Goal: Information Seeking & Learning: Learn about a topic

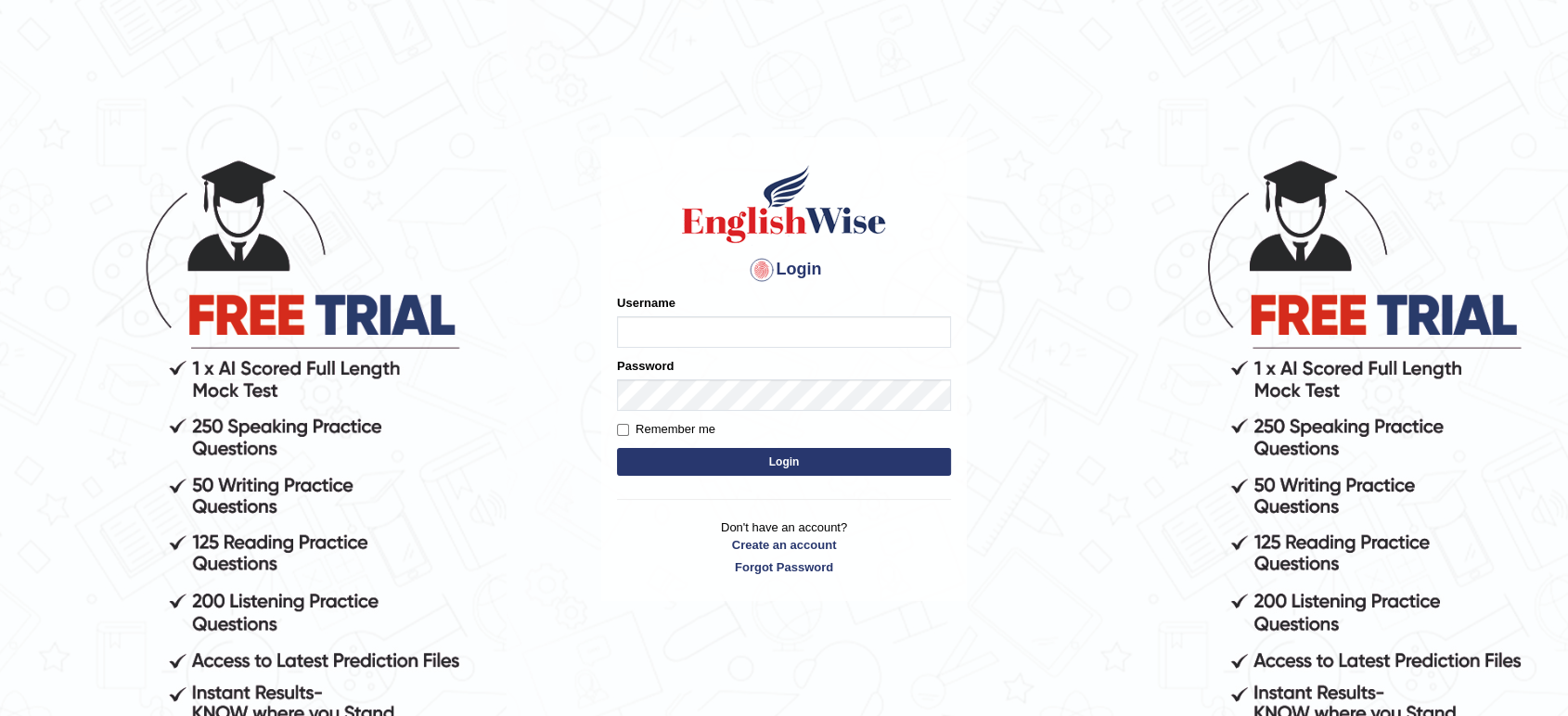
click at [758, 334] on input "Username" at bounding box center [783, 333] width 334 height 32
click at [702, 460] on button "Login" at bounding box center [783, 462] width 334 height 28
type input "JovicRecomendable"
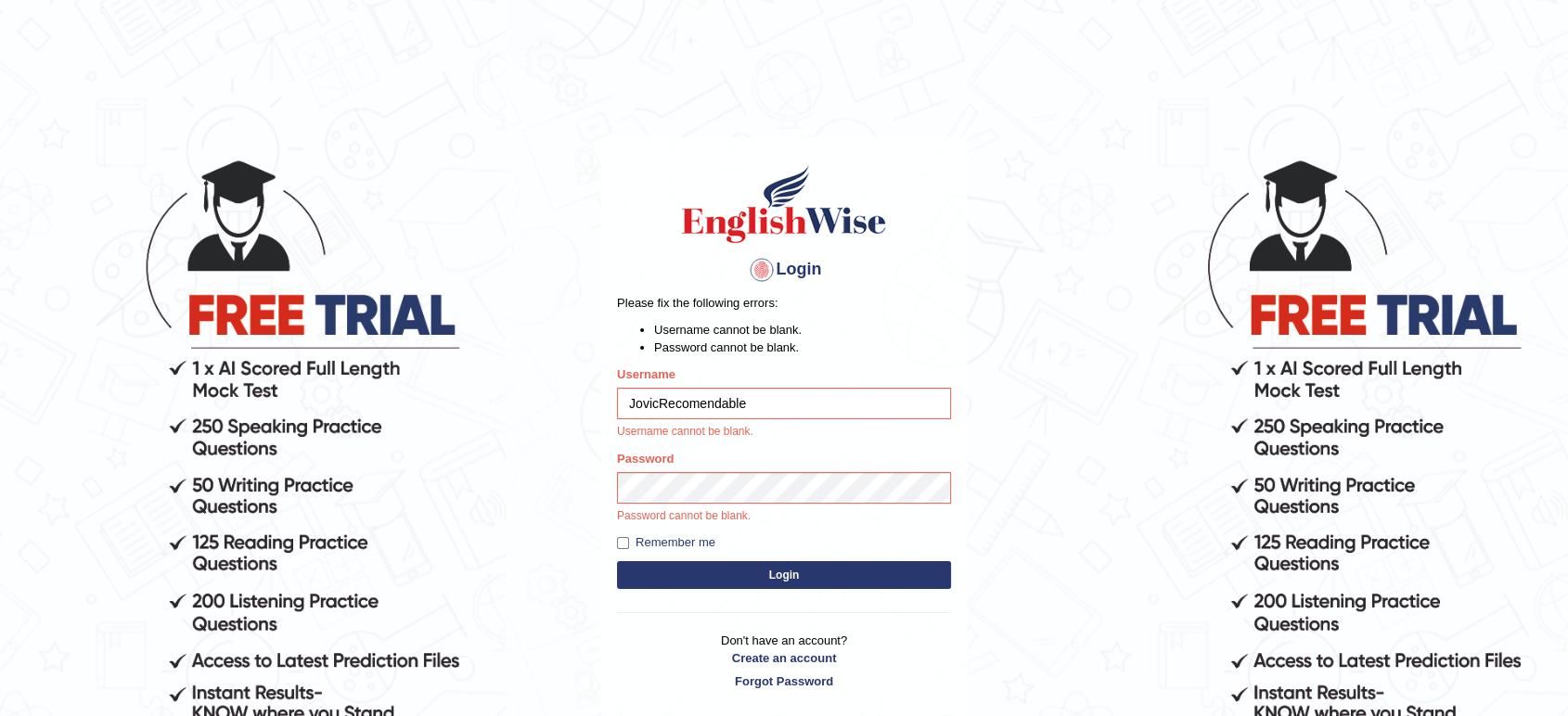
click at [705, 571] on button "Login" at bounding box center [783, 575] width 334 height 28
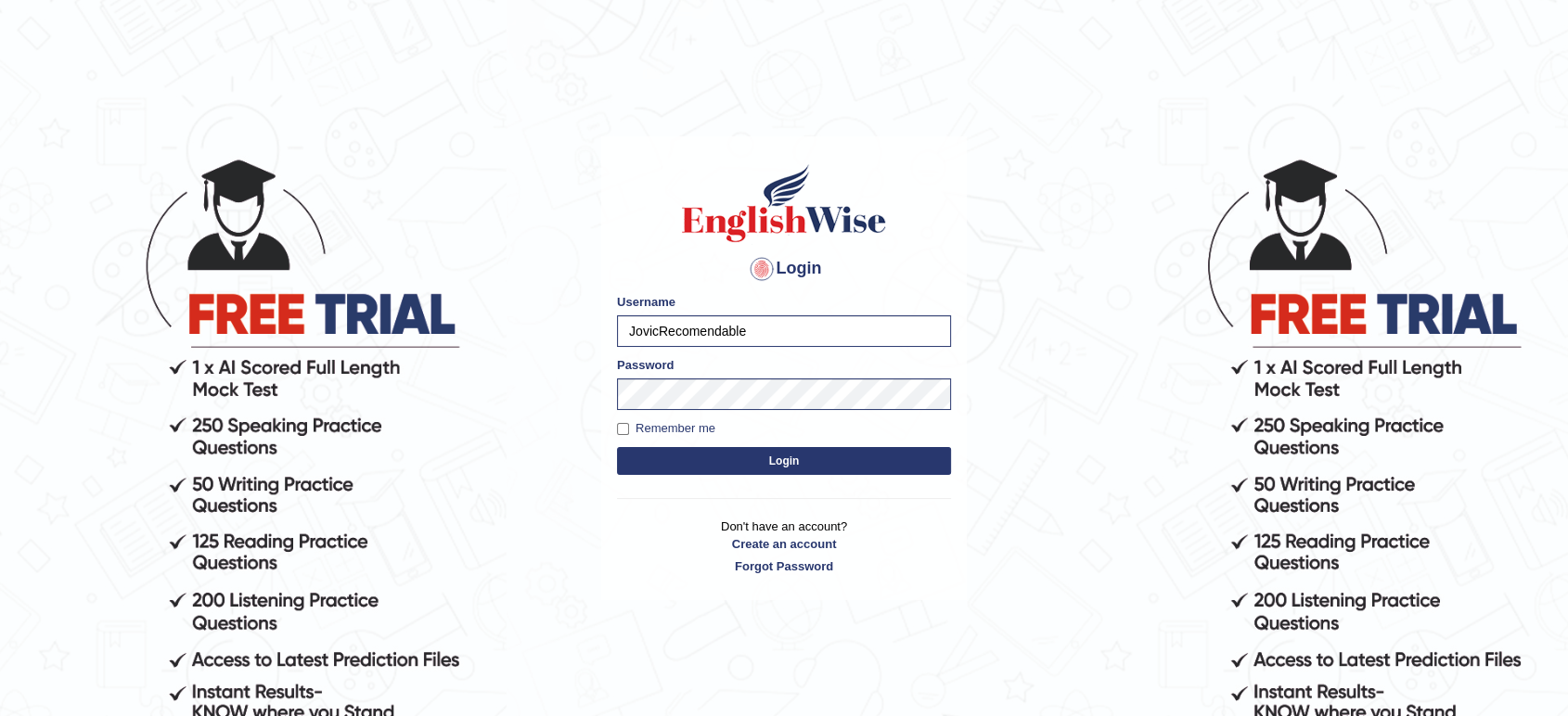
scroll to position [178, 0]
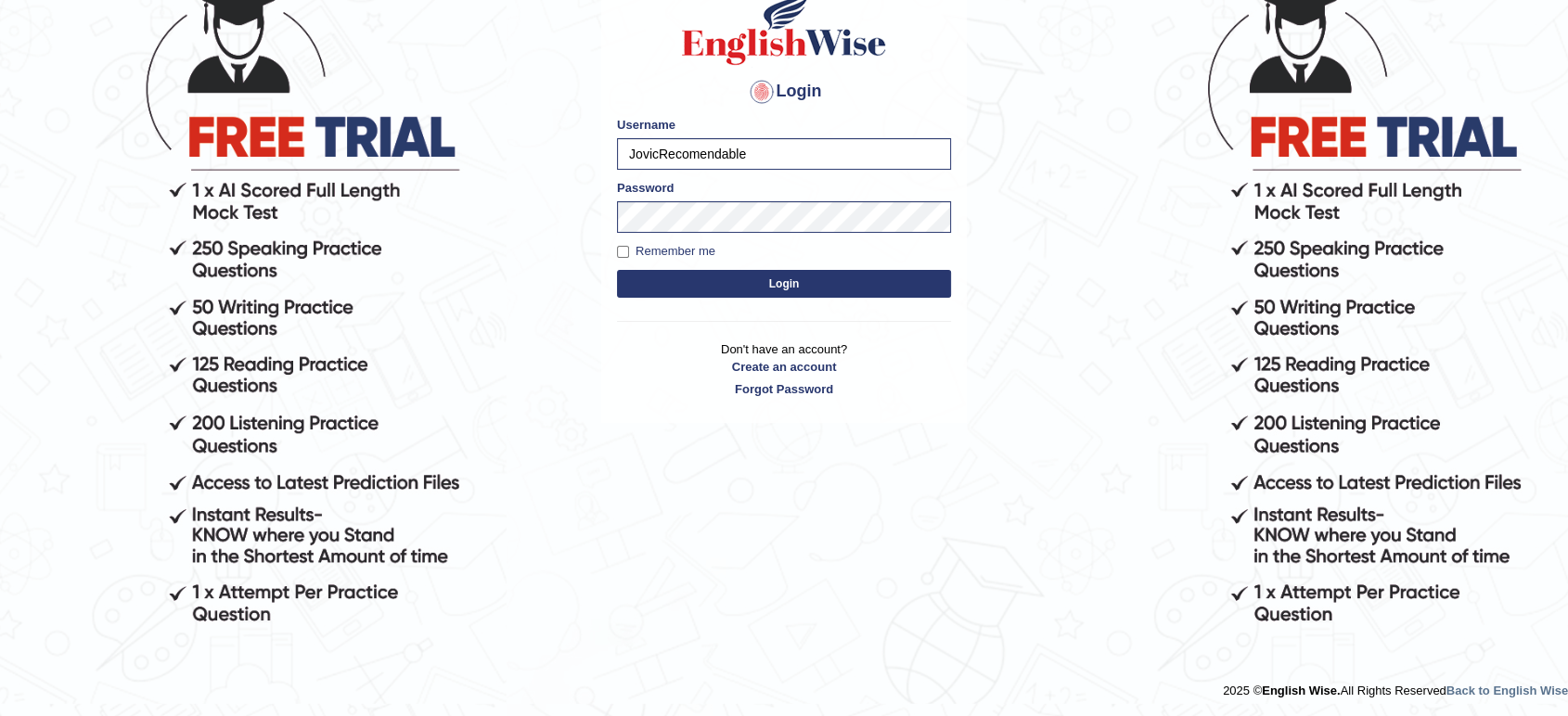
click at [817, 281] on button "Login" at bounding box center [783, 284] width 334 height 28
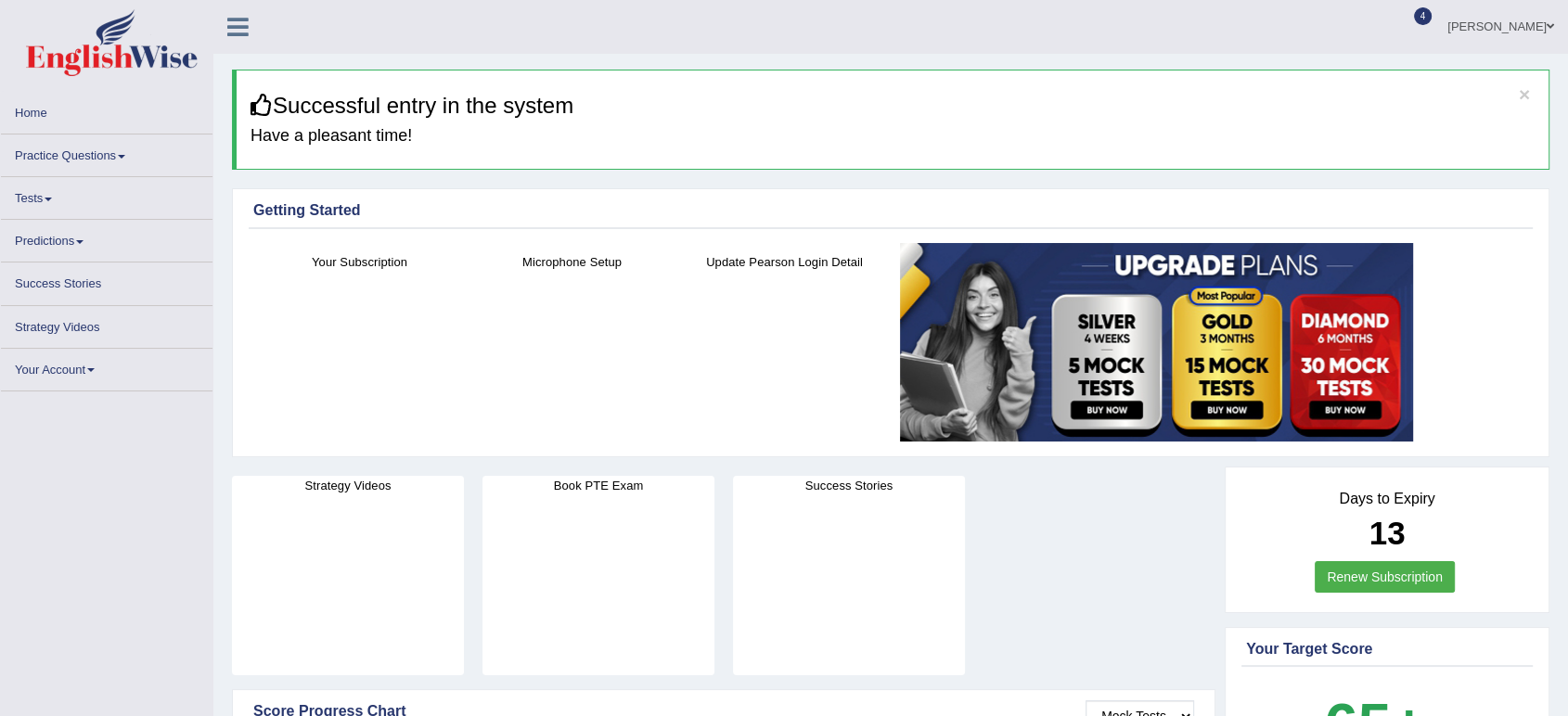
click at [119, 154] on link "Practice Questions" at bounding box center [107, 153] width 212 height 37
click at [119, 155] on link "Practice Questions" at bounding box center [107, 153] width 212 height 37
click at [104, 154] on link "Practice Questions" at bounding box center [107, 153] width 212 height 37
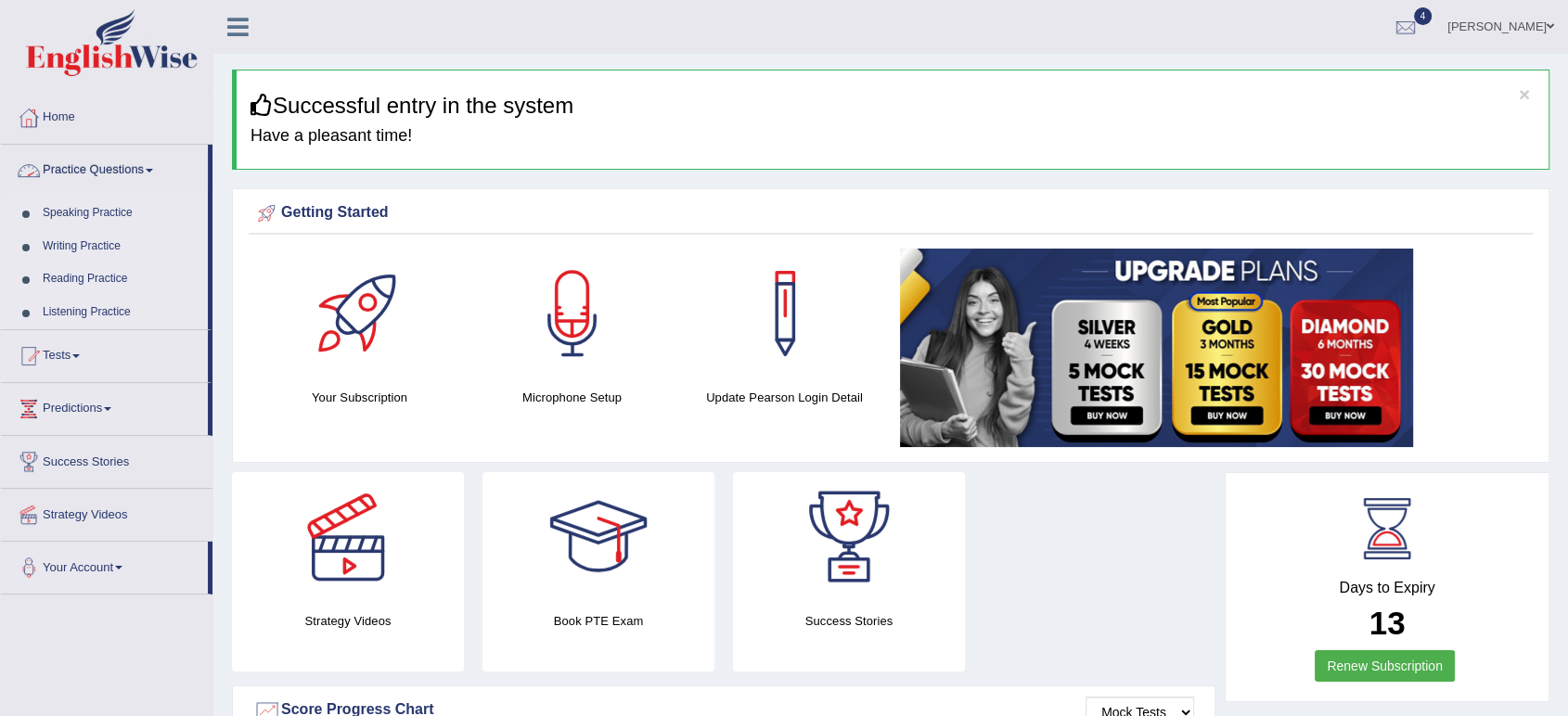
click at [148, 170] on link "Practice Questions" at bounding box center [104, 167] width 207 height 47
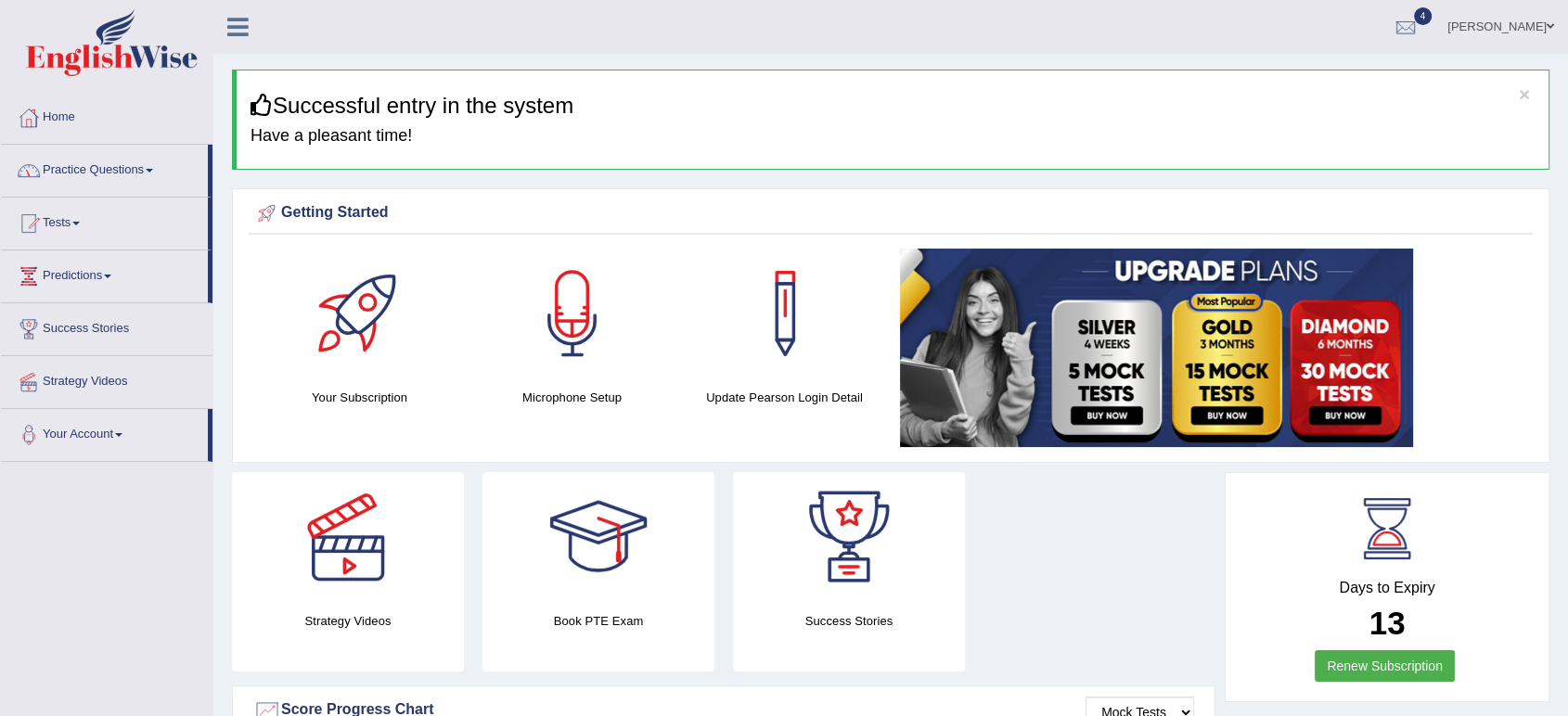
click at [148, 170] on link "Practice Questions" at bounding box center [104, 167] width 207 height 47
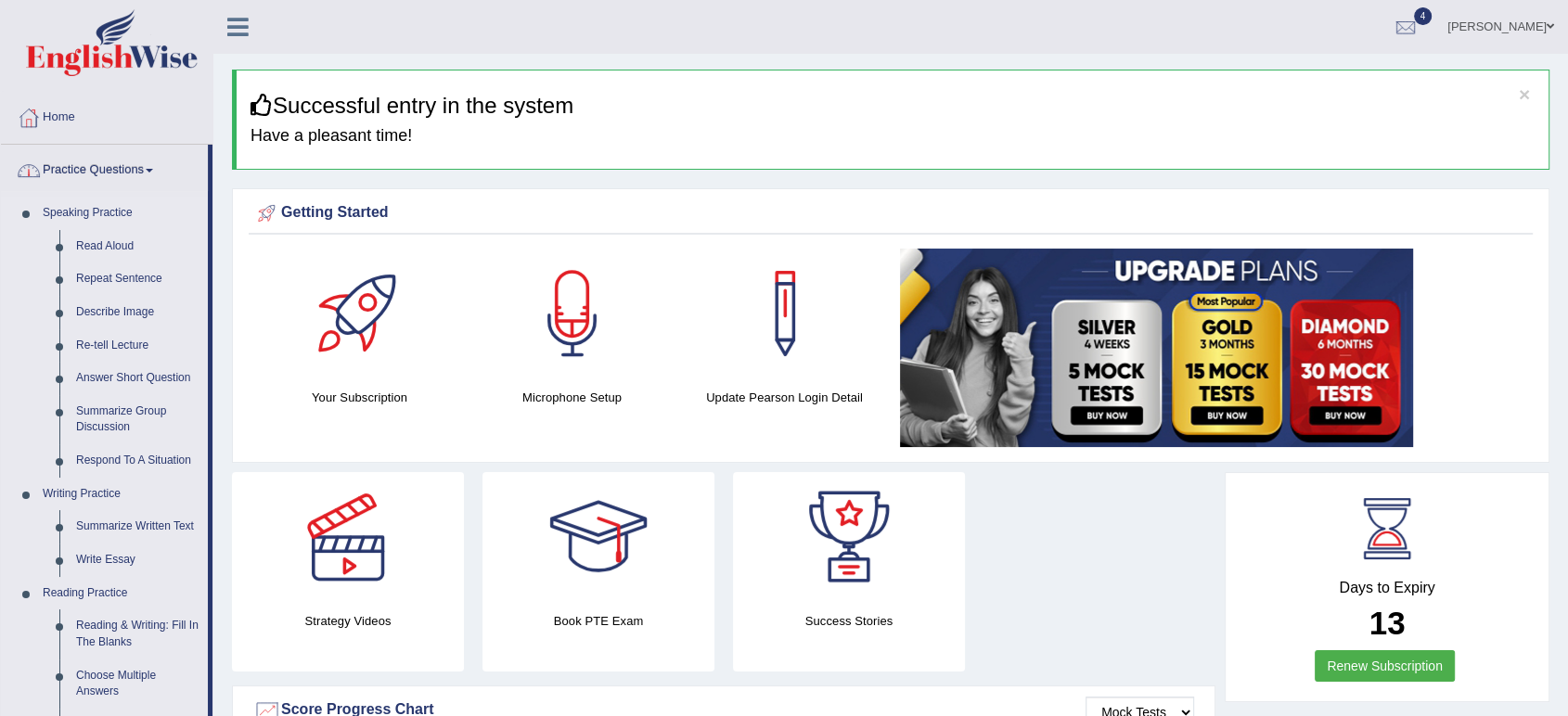
click at [147, 171] on link "Practice Questions" at bounding box center [104, 167] width 207 height 47
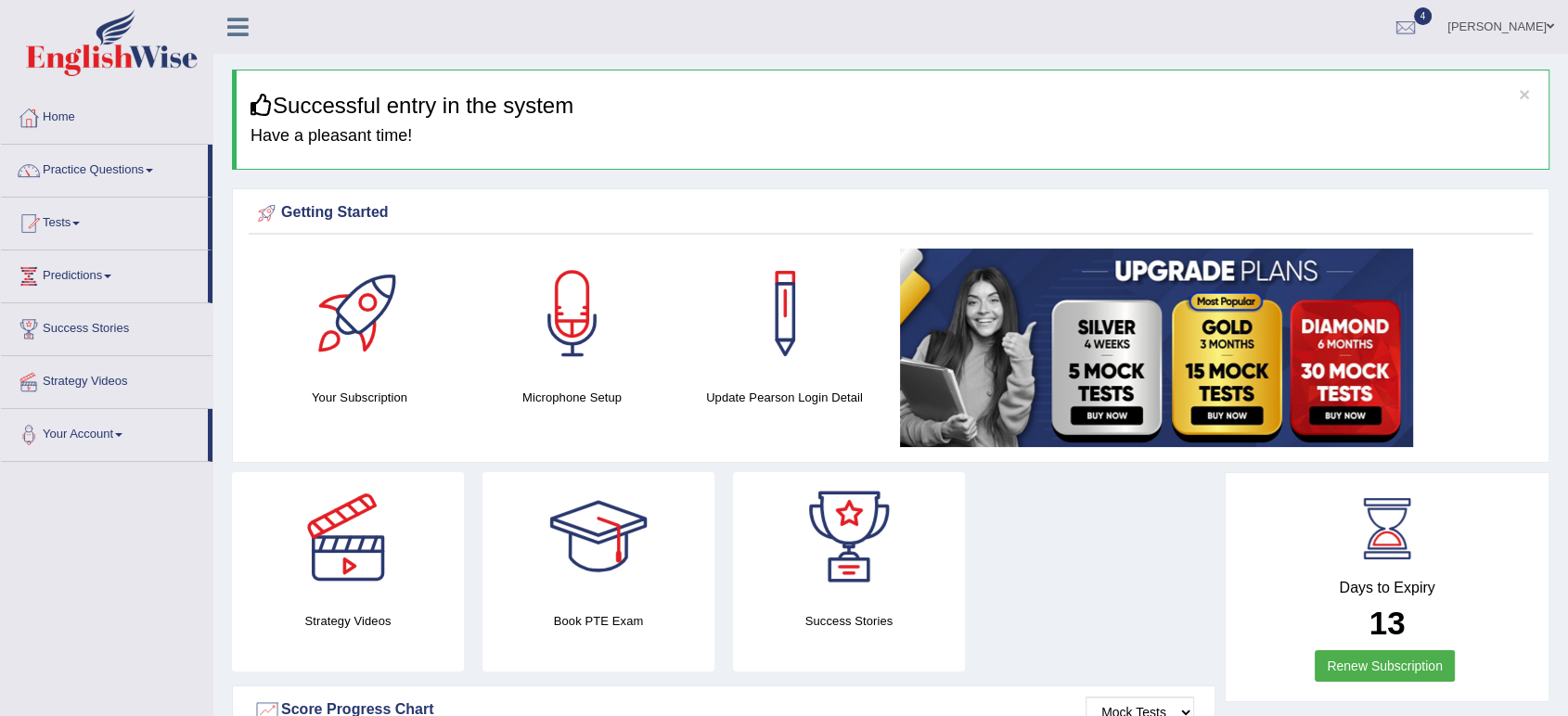
click at [147, 169] on link "Practice Questions" at bounding box center [104, 167] width 207 height 47
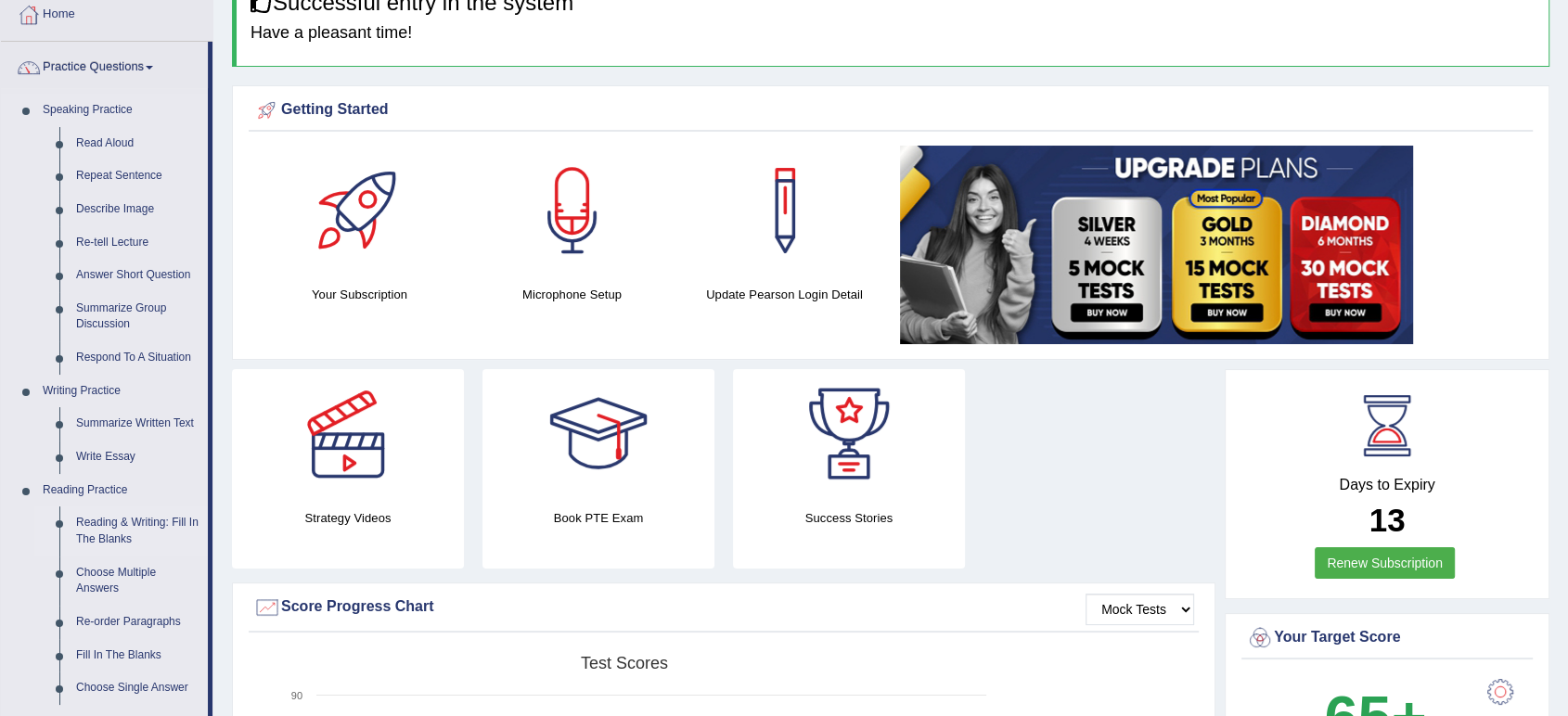
scroll to position [206, 0]
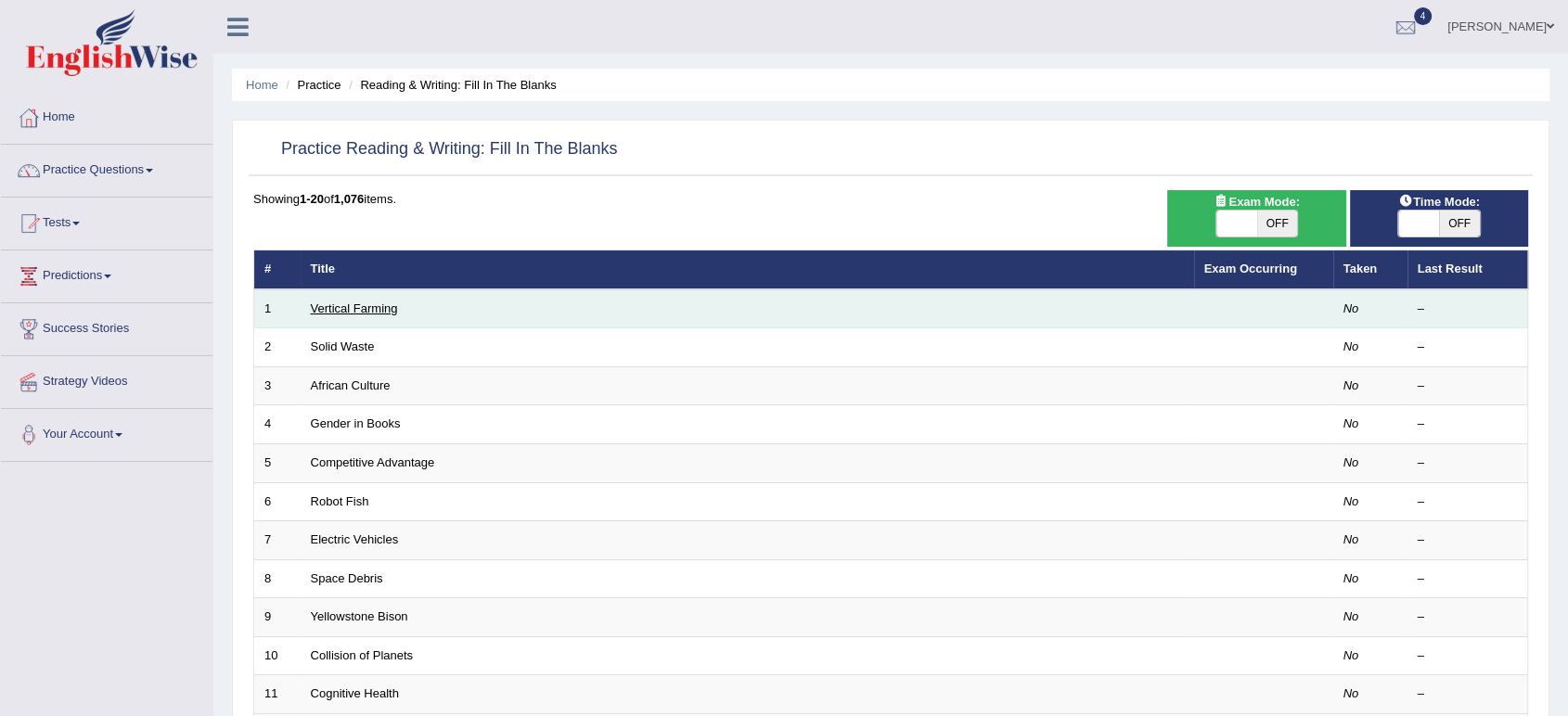
click at [386, 303] on link "Vertical Farming" at bounding box center [354, 309] width 87 height 14
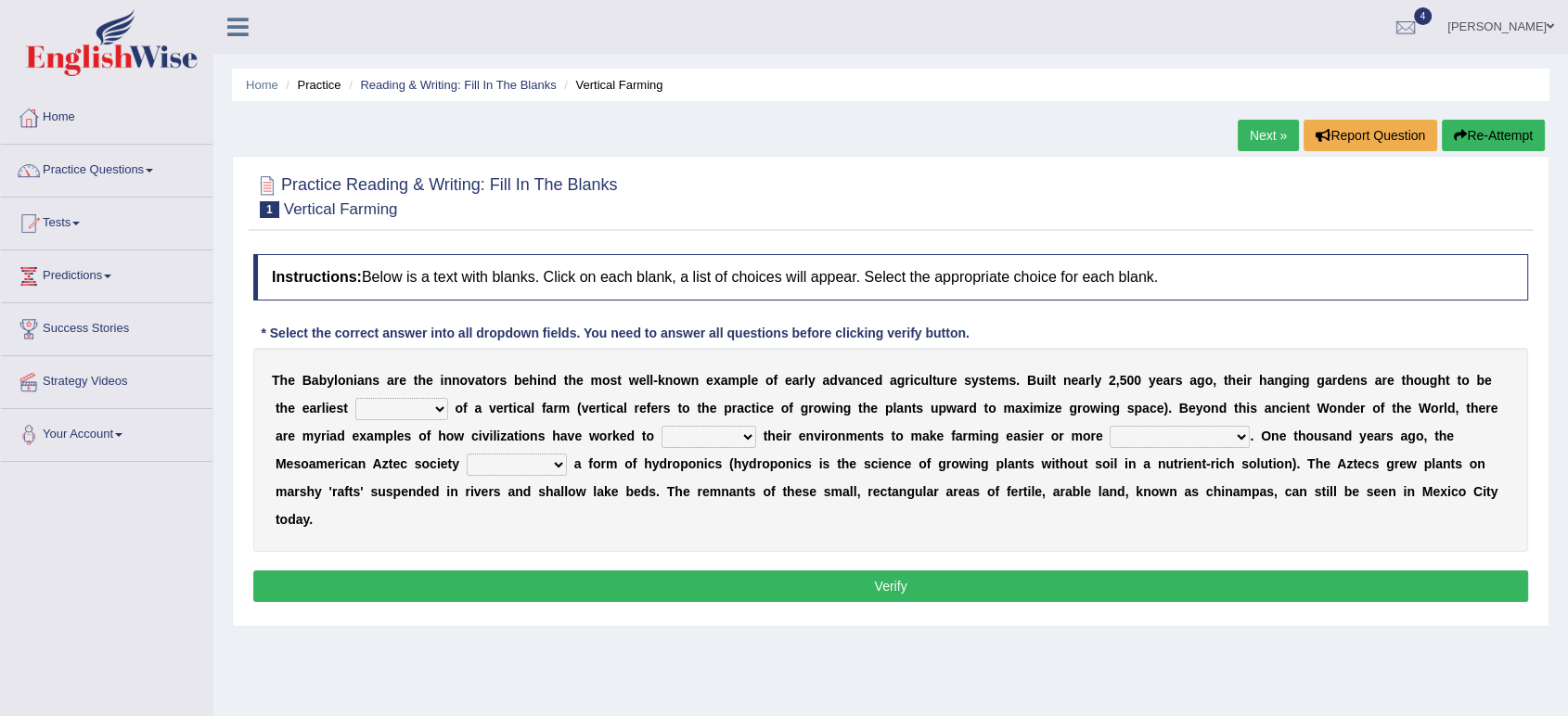
click at [440, 409] on select "prototype failure discredit protocol" at bounding box center [402, 409] width 93 height 22
click at [553, 464] on select "domineered volunteered pioneered engineered" at bounding box center [516, 464] width 100 height 22
click at [437, 407] on select "prototype failure discredit protocol" at bounding box center [402, 409] width 93 height 22
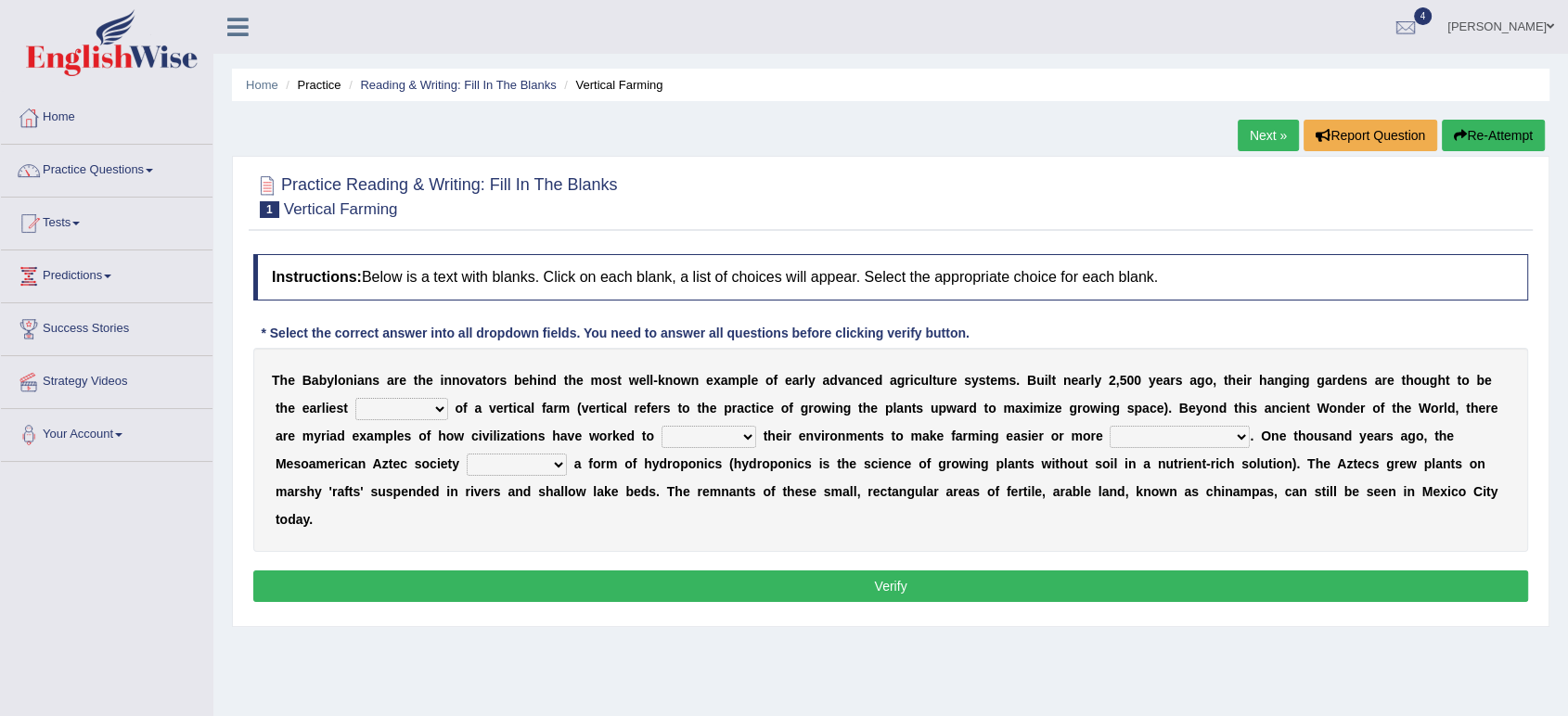
click at [656, 378] on b "-" at bounding box center [655, 380] width 5 height 15
click at [437, 406] on select "prototype failure discredit protocol" at bounding box center [402, 409] width 93 height 22
select select "prototype"
click at [355, 398] on select "prototype failure discredit protocol" at bounding box center [402, 409] width 93 height 22
click at [741, 432] on select "manipulate escape respect disarrange" at bounding box center [709, 437] width 95 height 22
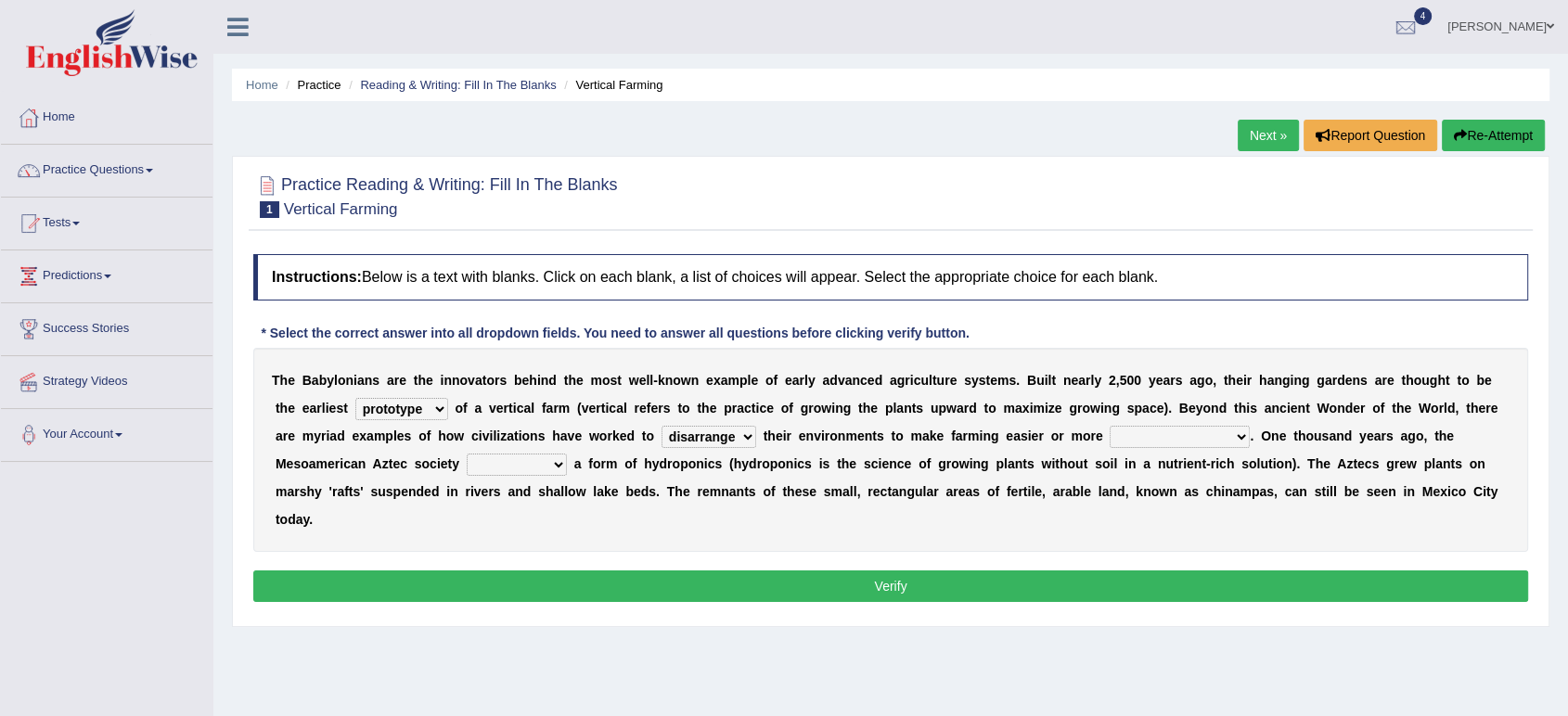
click at [661, 426] on select "manipulate escape respect disarrange" at bounding box center [709, 437] width 95 height 22
click at [740, 439] on select "manipulate escape respect disarrange" at bounding box center [709, 437] width 95 height 22
select select "respect"
click at [661, 426] on select "manipulate escape respect disarrange" at bounding box center [709, 437] width 95 height 22
click at [1172, 439] on select "productive constructive connective counterproductive" at bounding box center [1180, 437] width 141 height 22
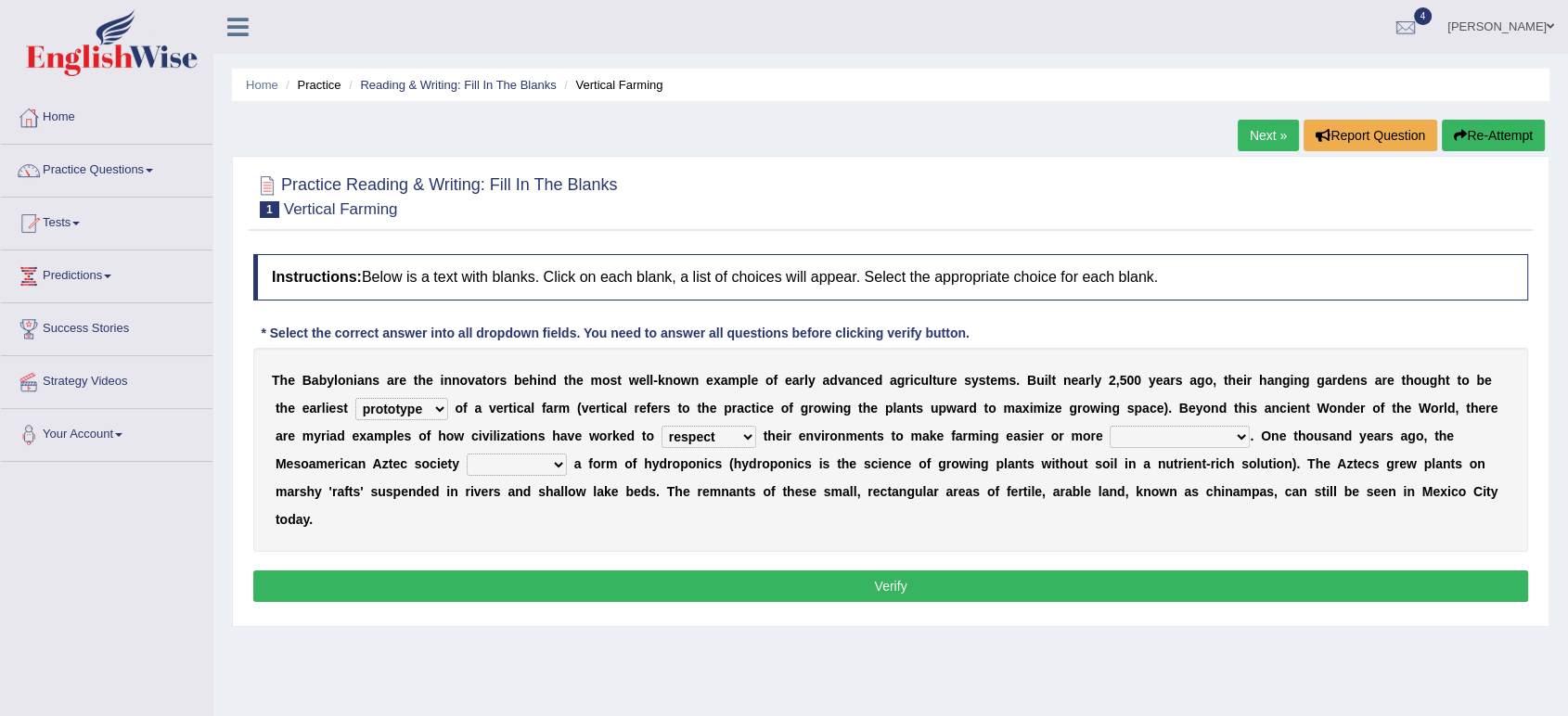
select select "productive"
click at [1111, 426] on select "productive constructive connective counterproductive" at bounding box center [1180, 437] width 141 height 22
click at [549, 465] on select "domineered volunteered pioneered engineered" at bounding box center [516, 464] width 100 height 22
select select "volunteered"
click at [466, 454] on select "domineered volunteered pioneered engineered" at bounding box center [516, 464] width 100 height 22
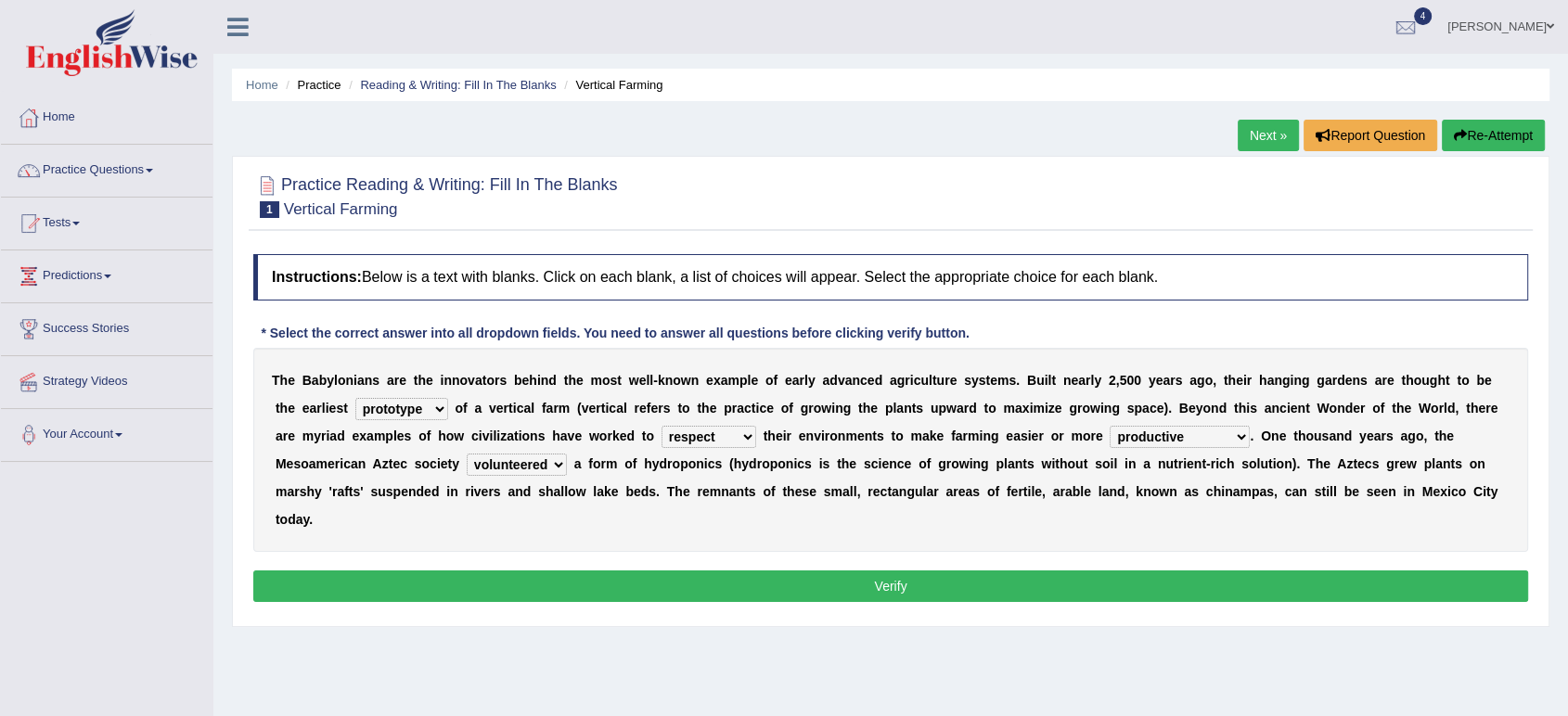
click at [812, 582] on button "Verify" at bounding box center [891, 586] width 1275 height 32
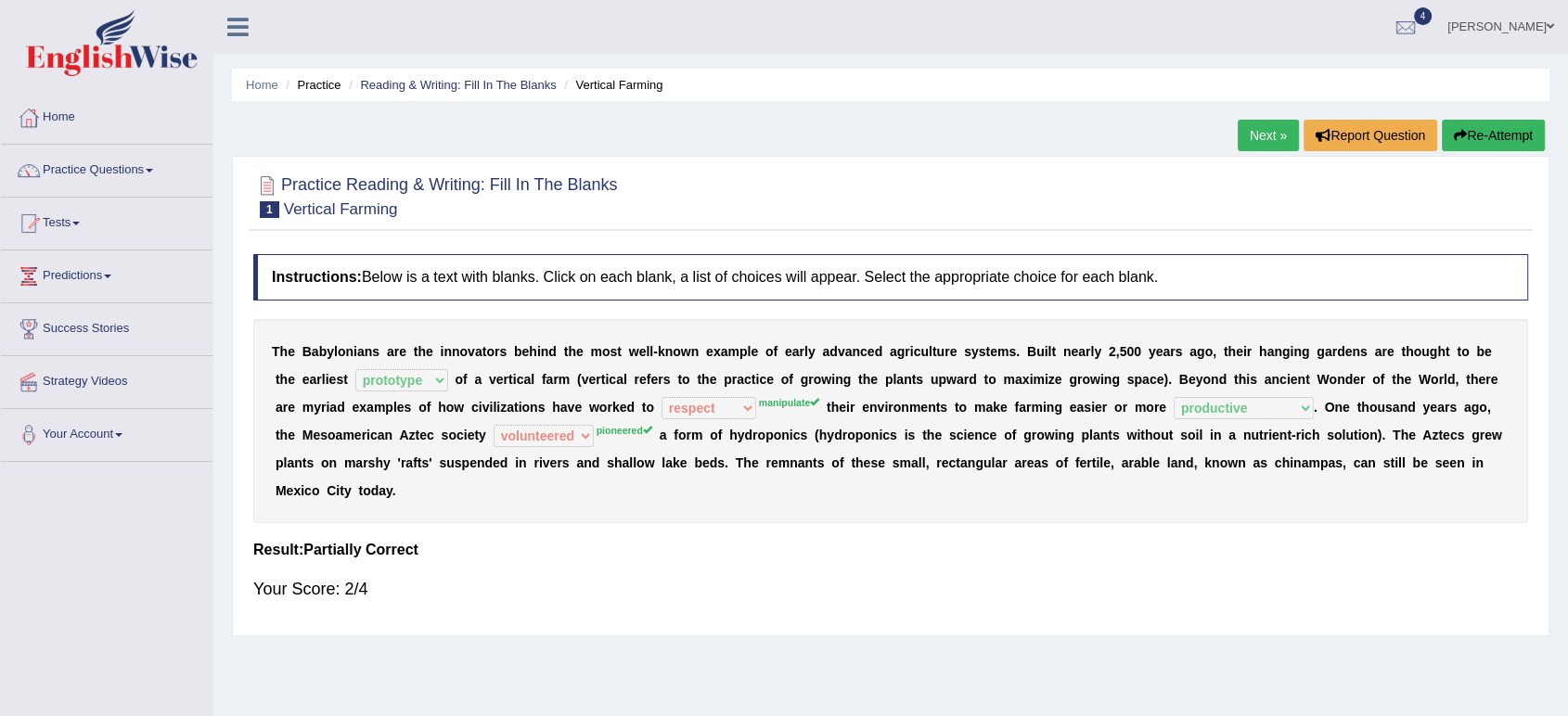
click at [1260, 129] on link "Next »" at bounding box center [1268, 136] width 61 height 32
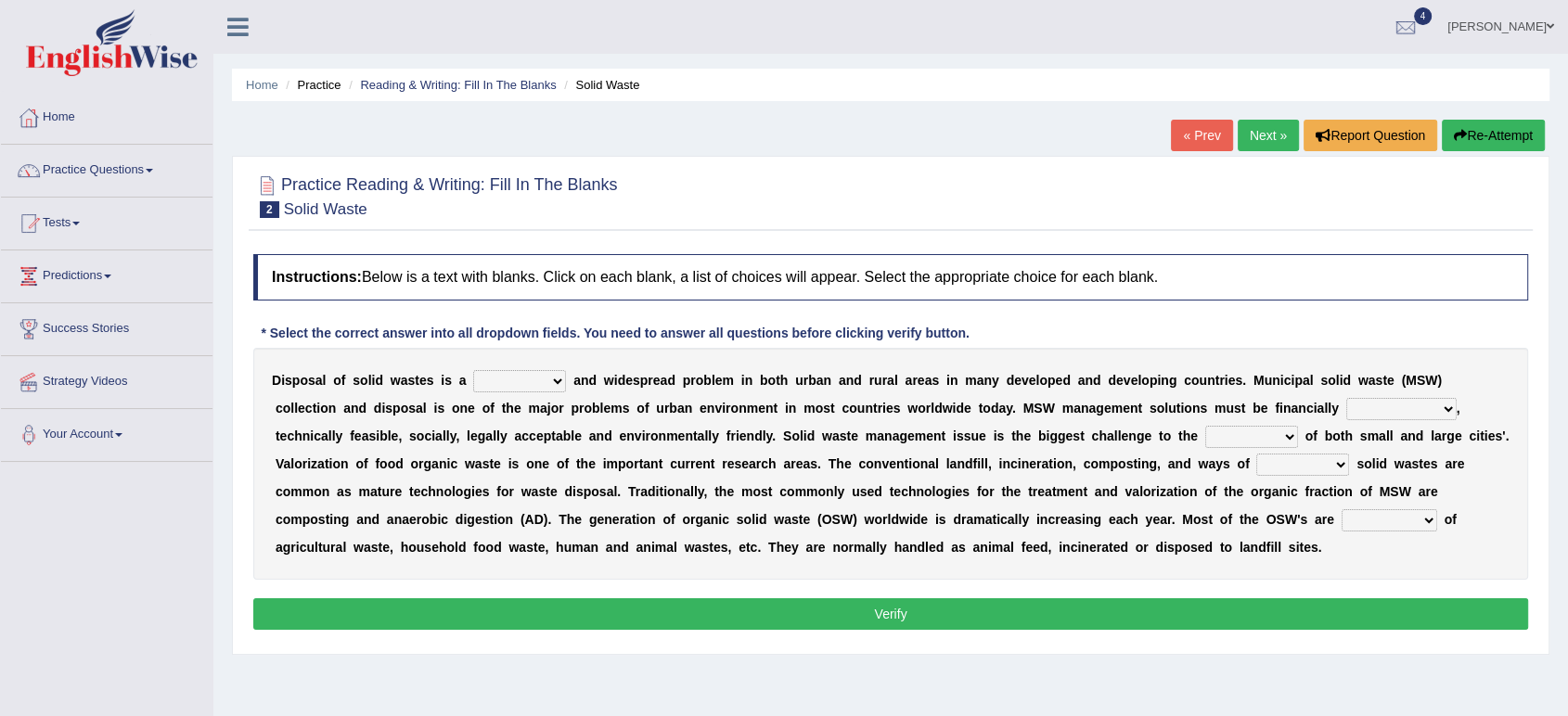
click at [551, 378] on select "slanting stinging stalling shafting" at bounding box center [520, 381] width 93 height 22
select select "shafting"
click at [473, 370] on select "slanting stinging stalling shafting" at bounding box center [520, 381] width 93 height 22
click at [1447, 406] on select "unattainable sustainable objectionable treasonable" at bounding box center [1402, 409] width 111 height 22
select select "sustainable"
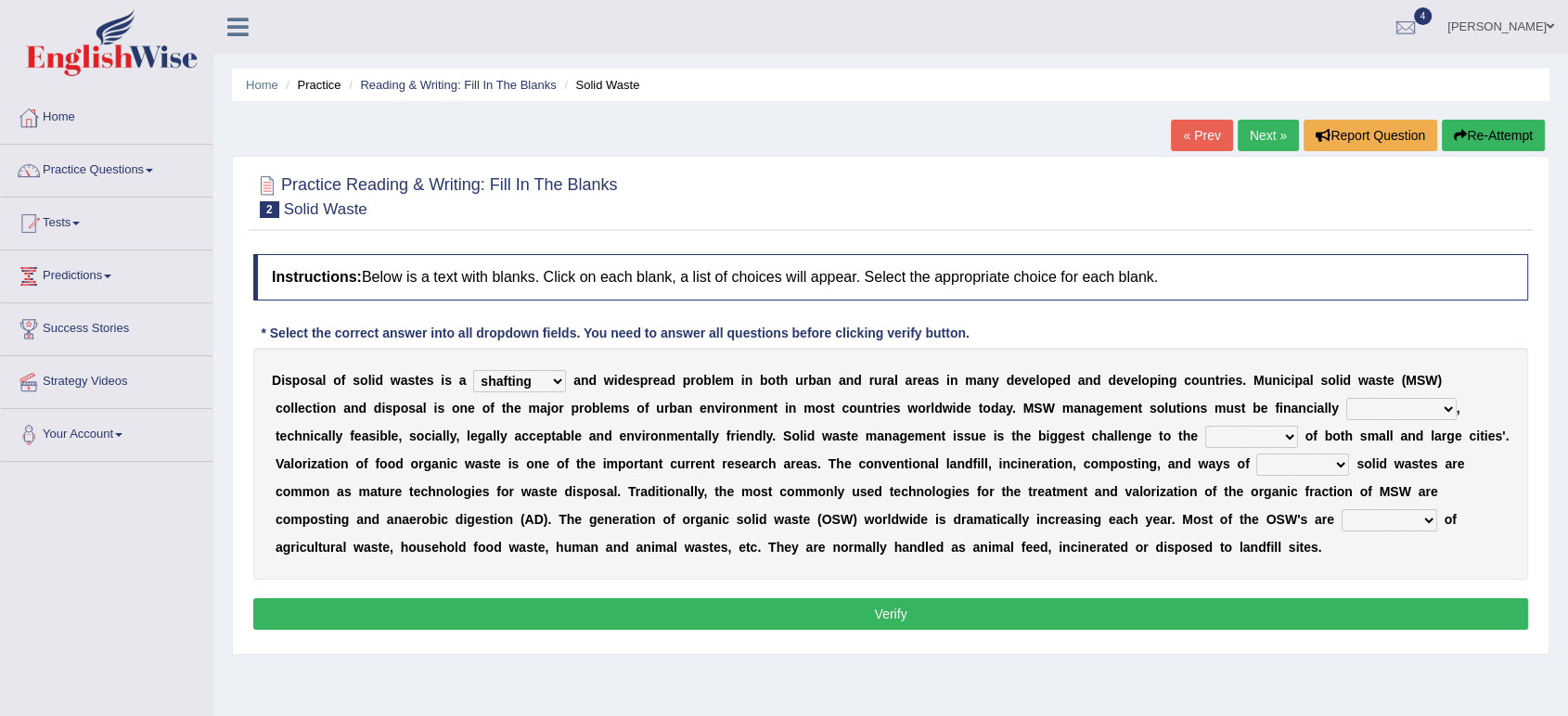
click at [1346, 398] on select "unattainable sustainable objectionable treasonable" at bounding box center [1402, 409] width 111 height 22
click at [1289, 436] on select "plants culture authorities history" at bounding box center [1251, 437] width 93 height 22
click at [1205, 426] on select "plants culture authorities history" at bounding box center [1251, 437] width 93 height 22
click at [1290, 431] on select "plants culture authorities history" at bounding box center [1251, 437] width 93 height 22
select select "authorities"
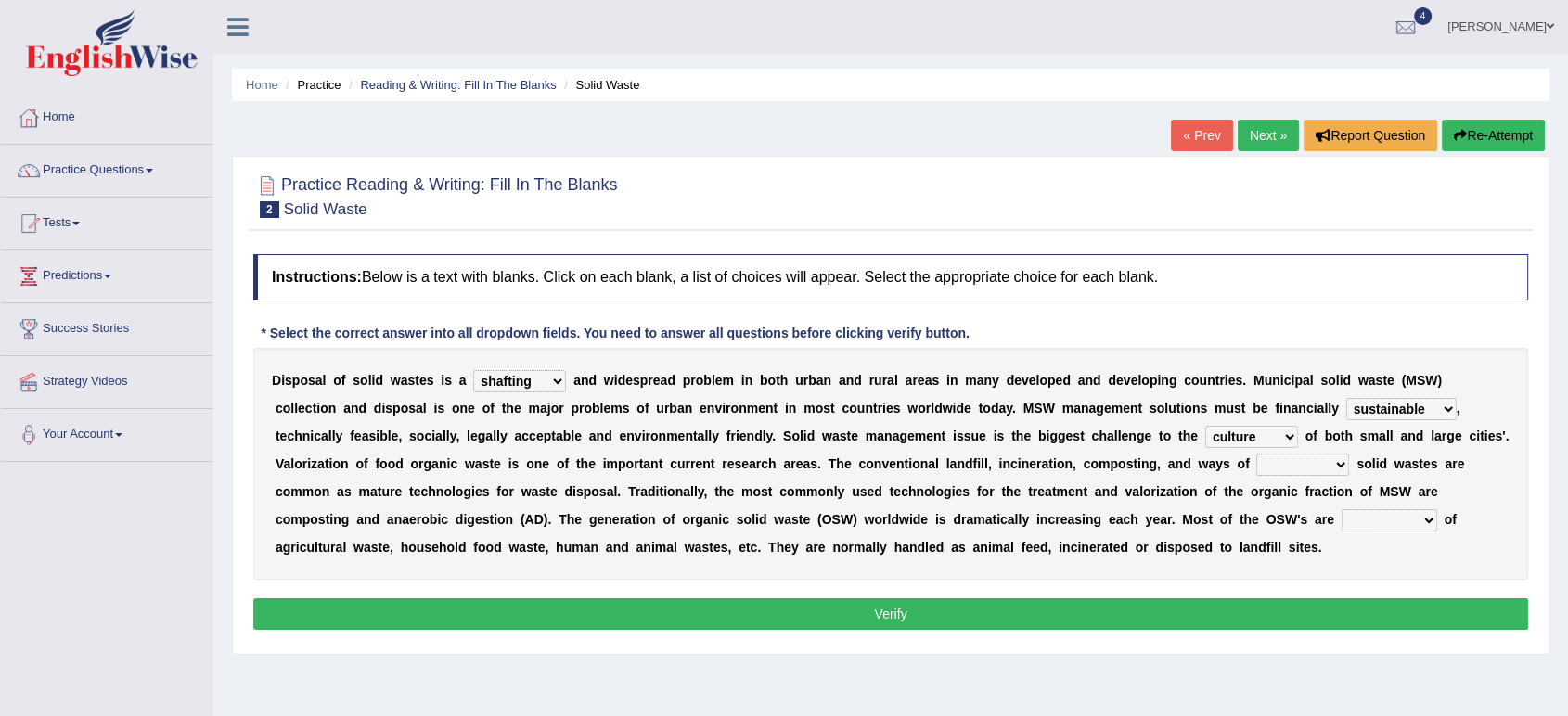
click at [1205, 426] on select "plants culture authorities history" at bounding box center [1251, 437] width 93 height 22
click at [1333, 463] on select "reserving preserving deserving handling" at bounding box center [1303, 464] width 93 height 22
select select "preserving"
click at [1256, 454] on select "reserving preserving deserving handling" at bounding box center [1303, 464] width 93 height 22
click at [1427, 524] on select "composed disposed composing disposing" at bounding box center [1389, 520] width 96 height 22
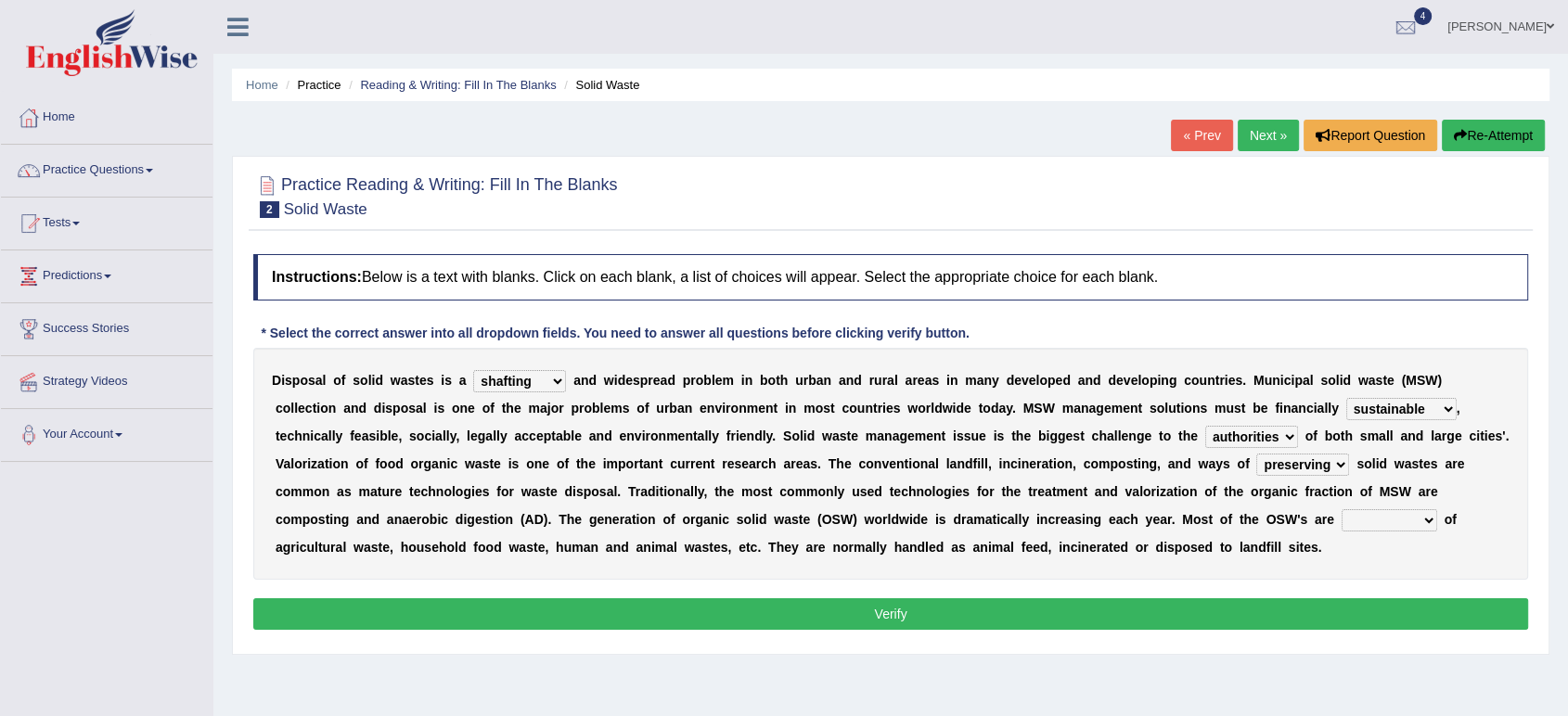
click at [1341, 509] on select "composed disposed composing disposing" at bounding box center [1389, 520] width 96 height 22
click at [1422, 519] on select "composed disposed composing disposing" at bounding box center [1389, 520] width 96 height 22
select select "disposing"
click at [1341, 509] on select "composed disposed composing disposing" at bounding box center [1389, 520] width 96 height 22
click at [1040, 609] on button "Verify" at bounding box center [891, 614] width 1275 height 32
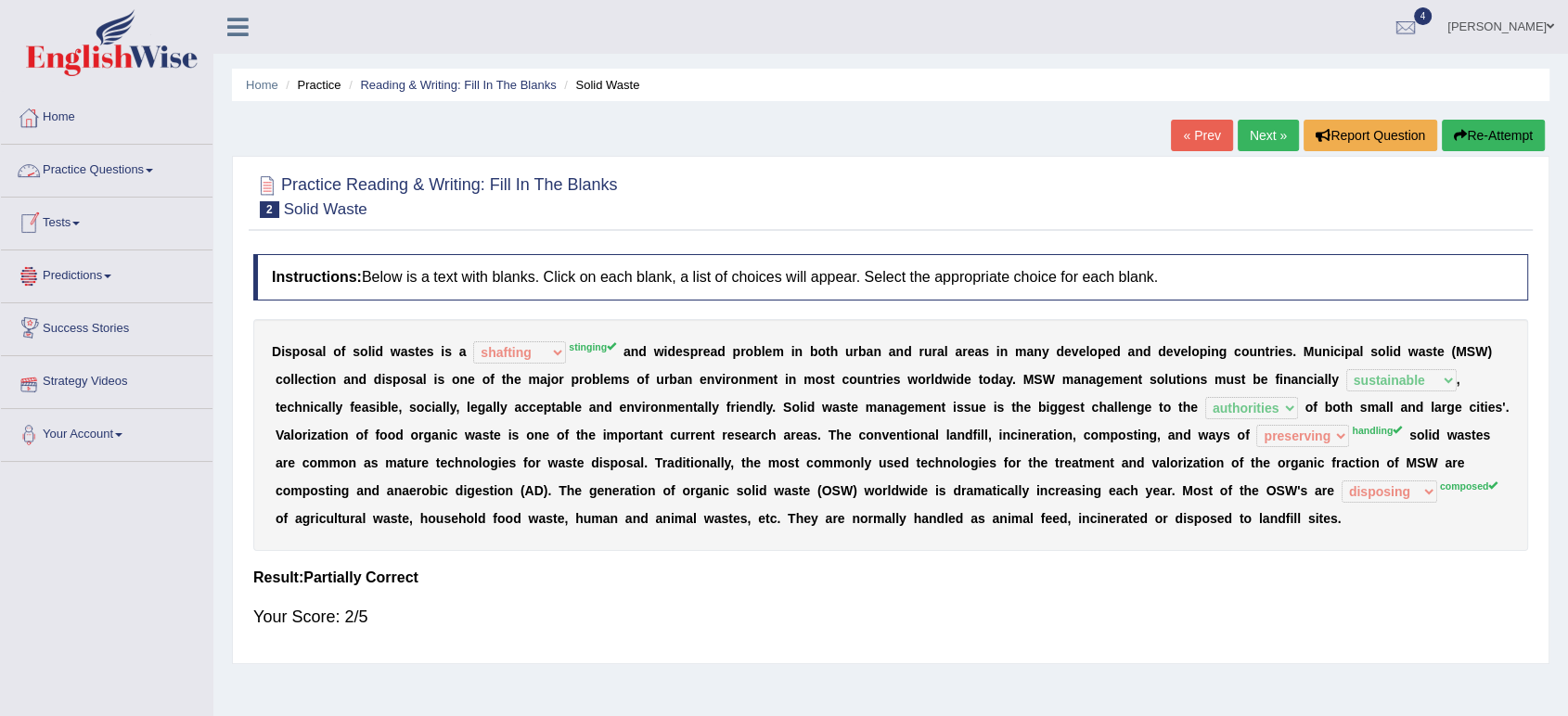
click at [77, 226] on link "Tests" at bounding box center [107, 221] width 212 height 47
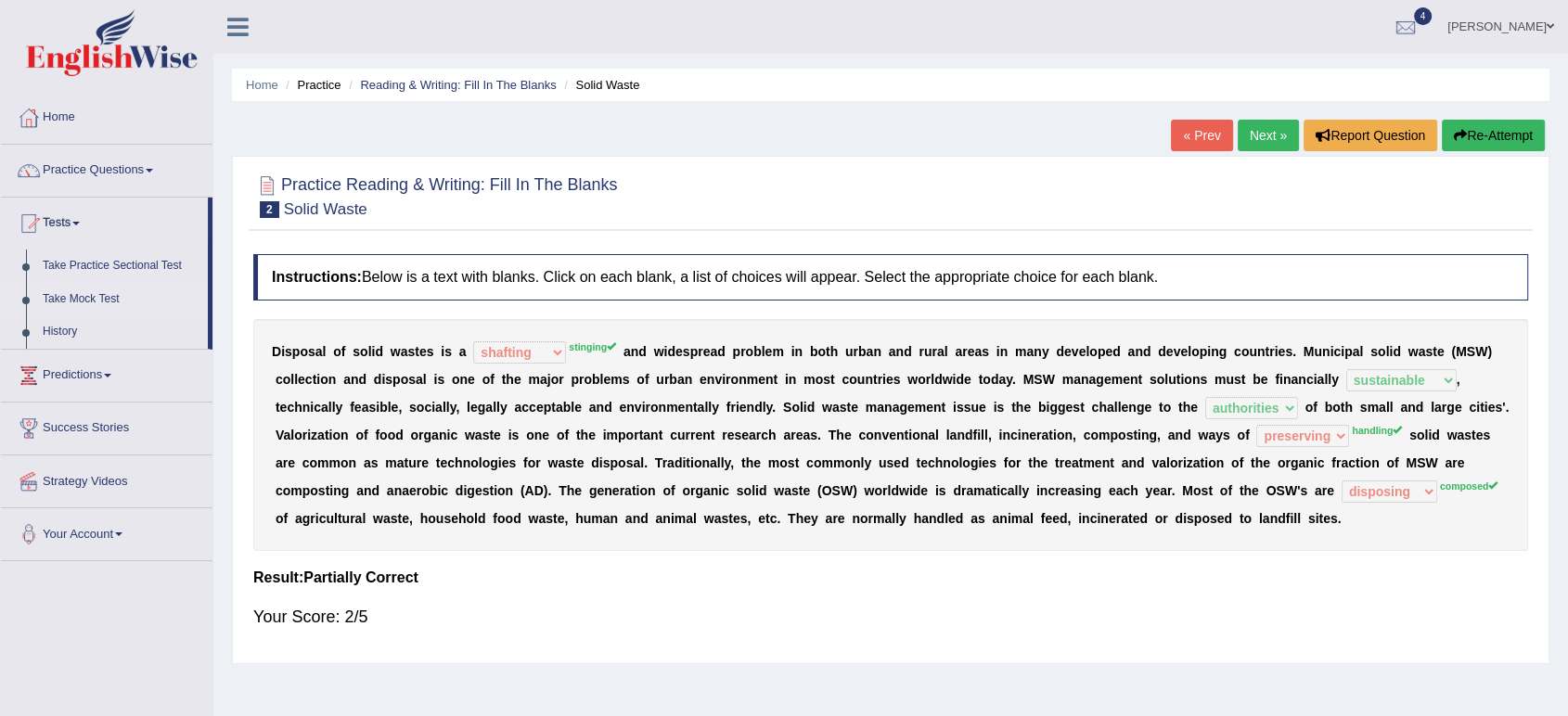
click at [103, 297] on link "Take Mock Test" at bounding box center [121, 300] width 173 height 34
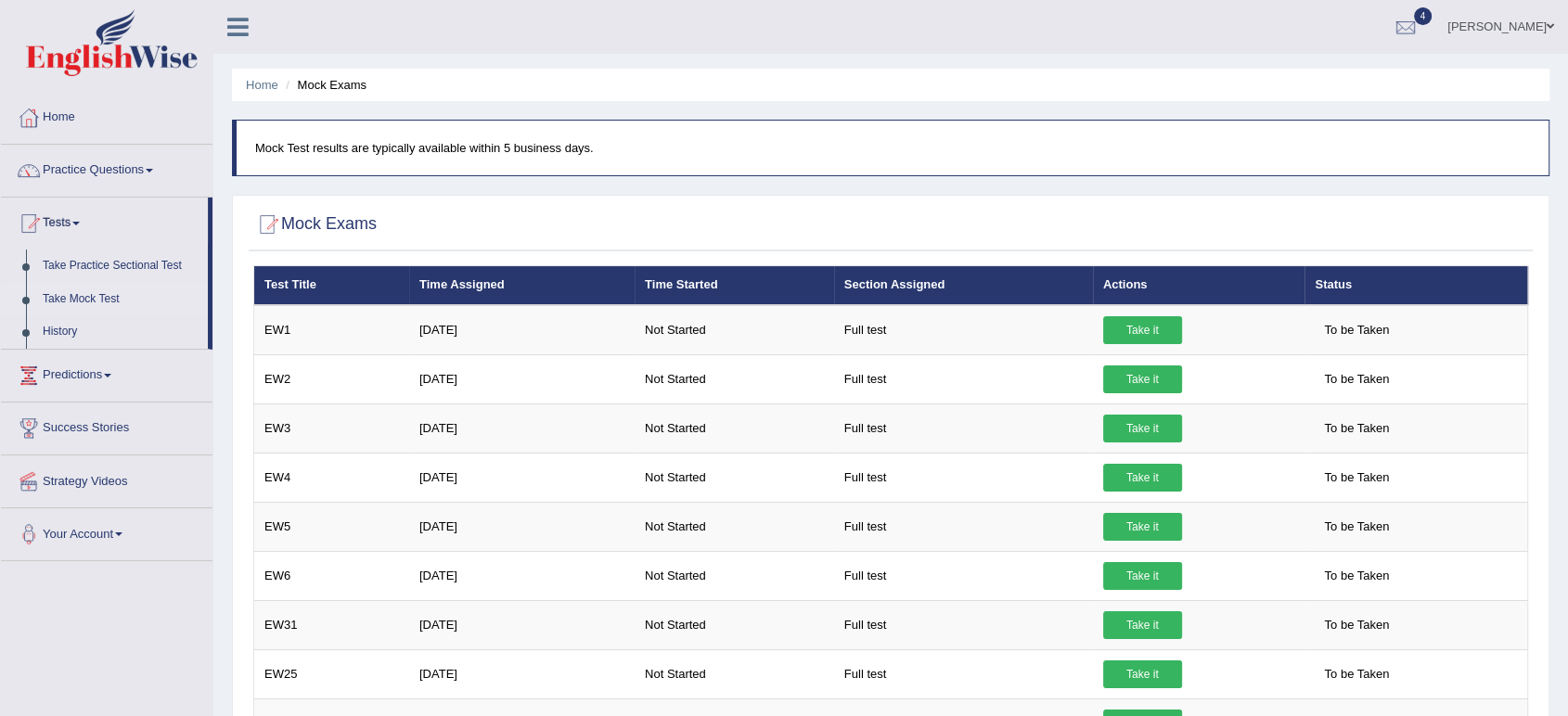
drag, startPoint x: 1579, startPoint y: 401, endPoint x: 1311, endPoint y: 221, distance: 322.8
click at [1552, 273] on html "Toggle navigation Home Practice Questions Speaking Practice Read Aloud Repeat S…" at bounding box center [784, 358] width 1568 height 716
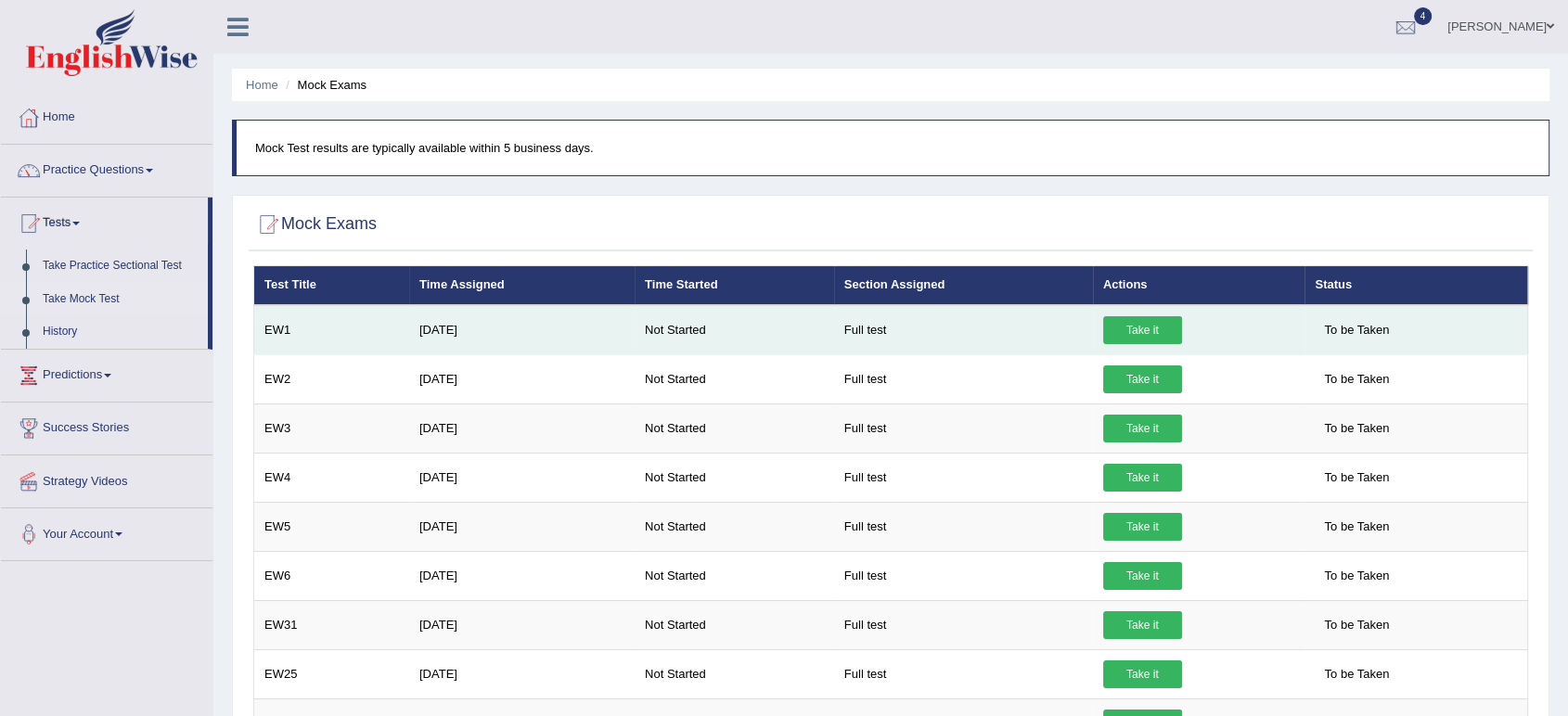
click at [1128, 325] on link "Take it" at bounding box center [1142, 331] width 79 height 28
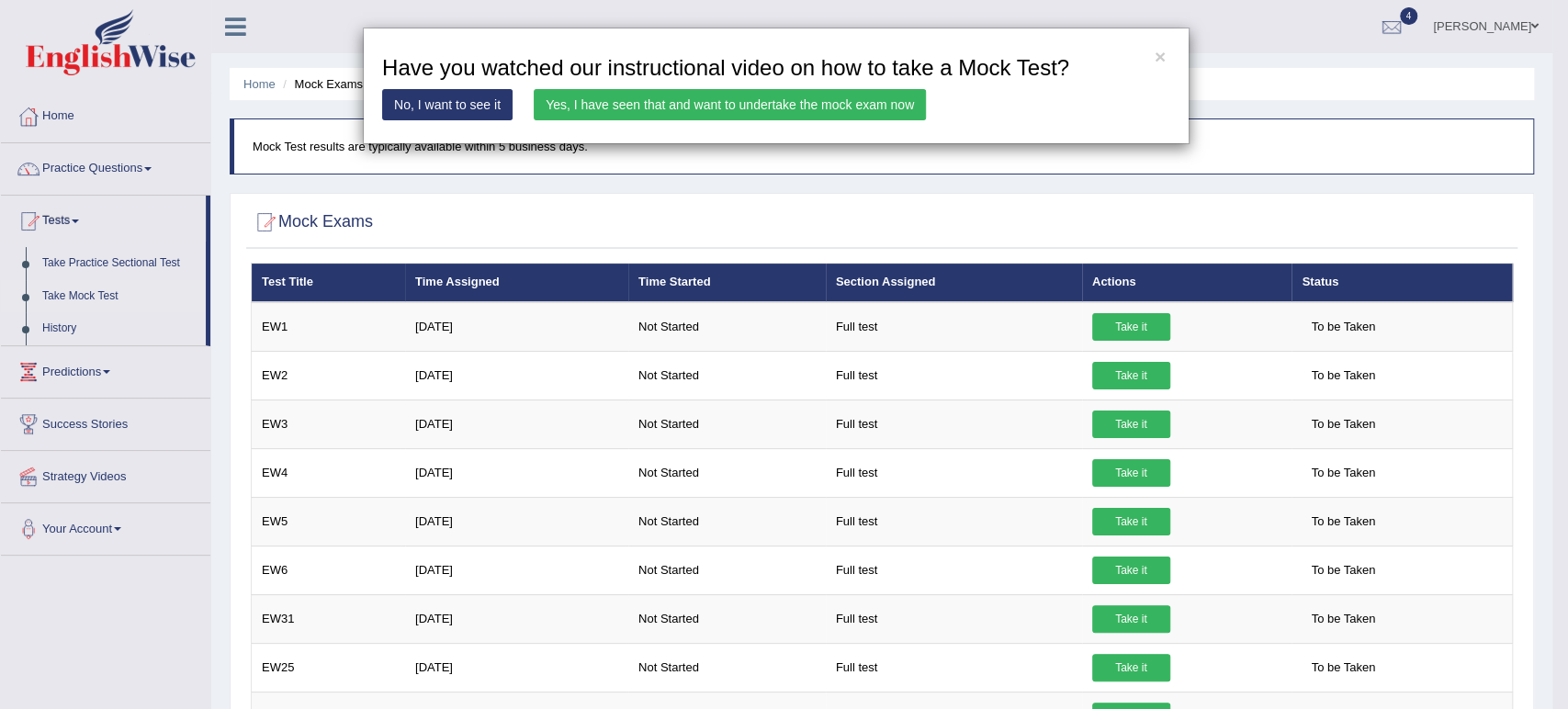
click at [699, 98] on link "Yes, I have seen that and want to undertake the mock exam now" at bounding box center [729, 105] width 392 height 31
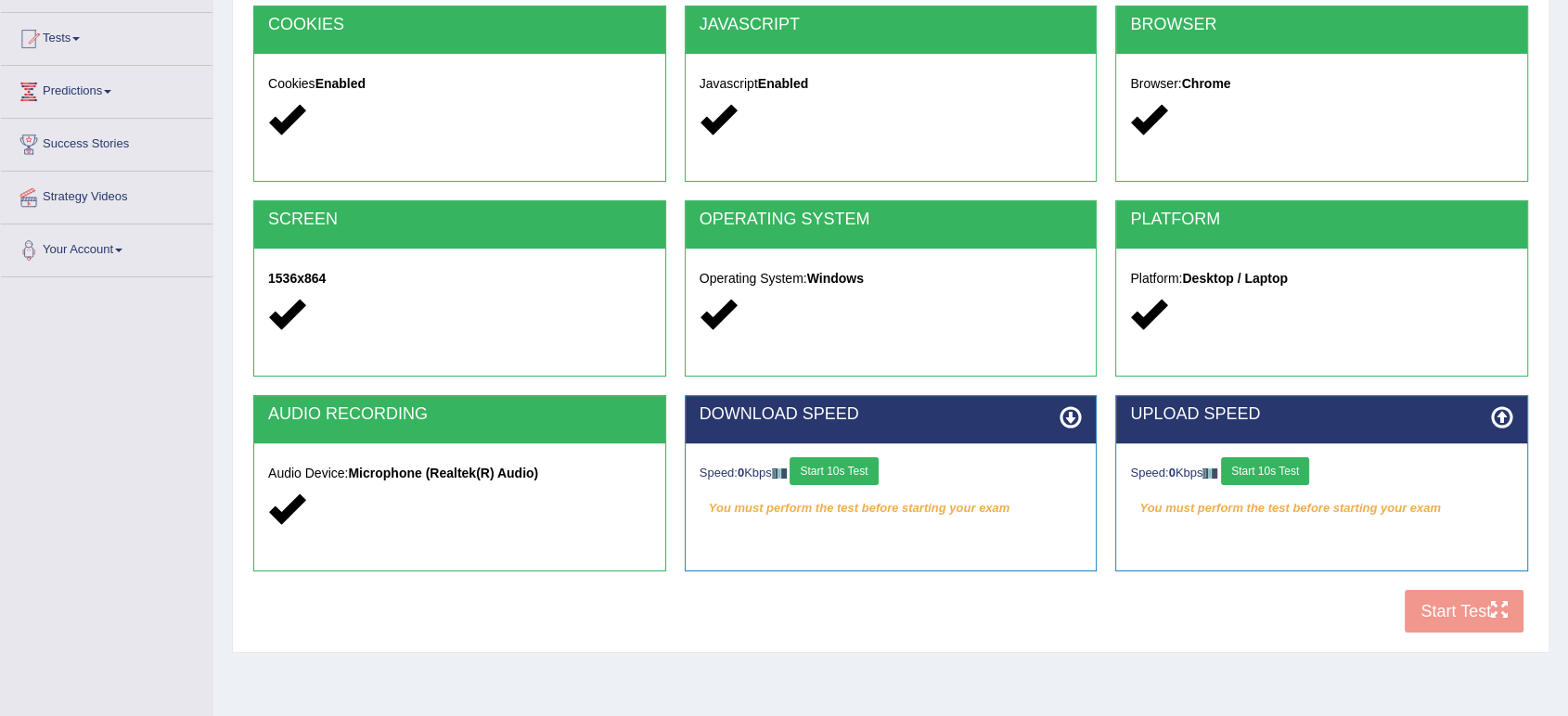
scroll to position [257, 0]
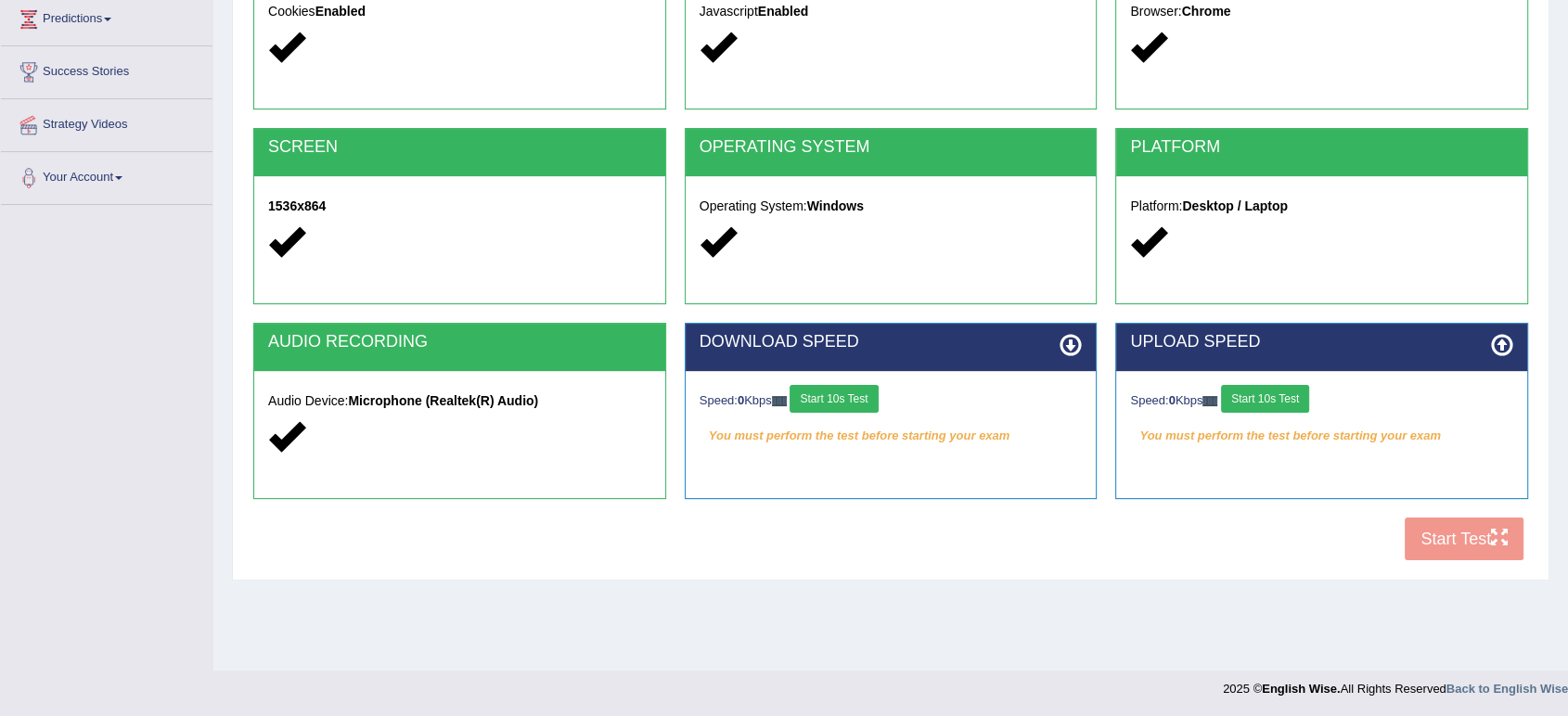
click at [1457, 532] on div "COOKIES Cookies Enabled JAVASCRIPT Javascript Enabled BROWSER Browser: Chrome S…" at bounding box center [890, 253] width 1284 height 638
click at [849, 399] on button "Start 10s Test" at bounding box center [833, 399] width 88 height 28
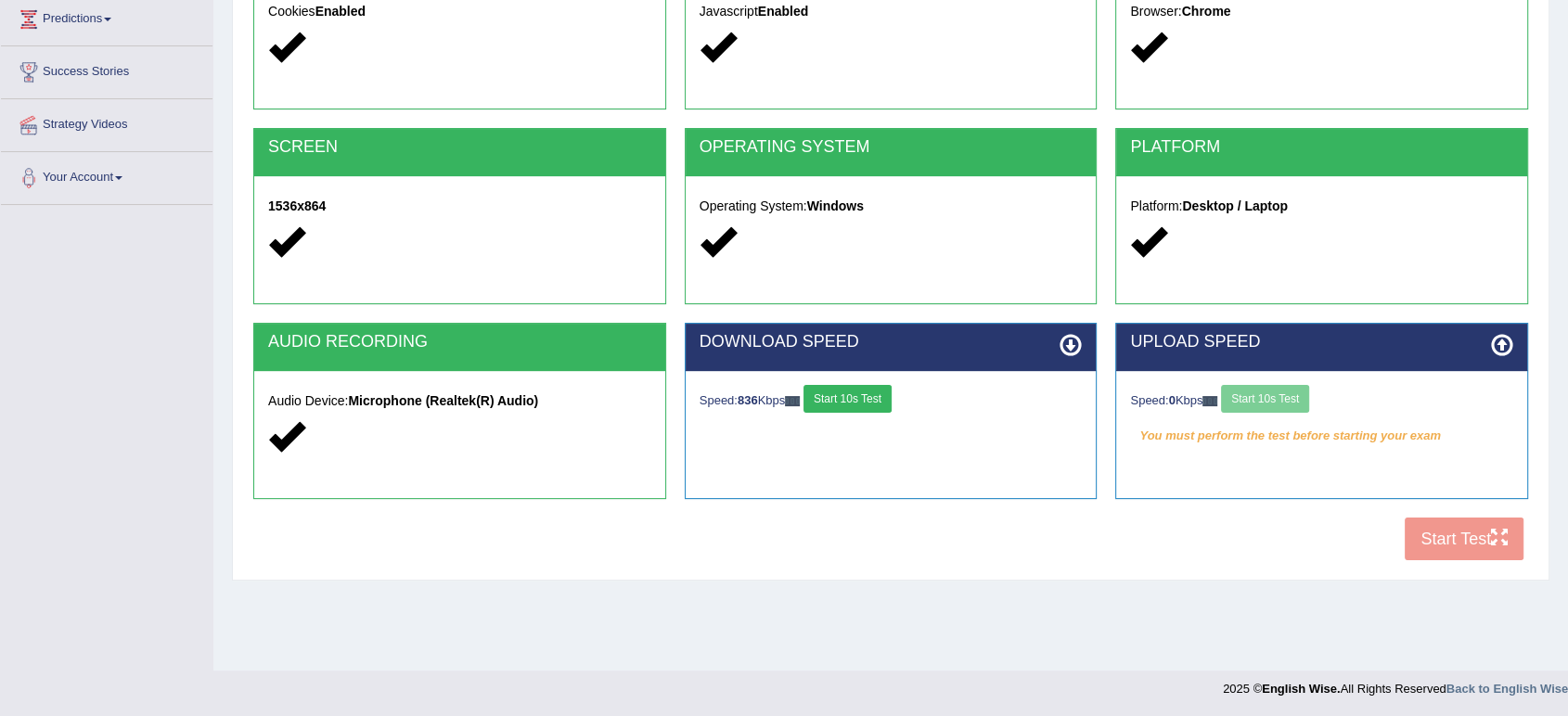
click at [1269, 399] on div "Speed: 0 Kbps Start 10s Test" at bounding box center [1321, 401] width 383 height 33
click at [1246, 401] on button "Start 10s Test" at bounding box center [1264, 399] width 88 height 28
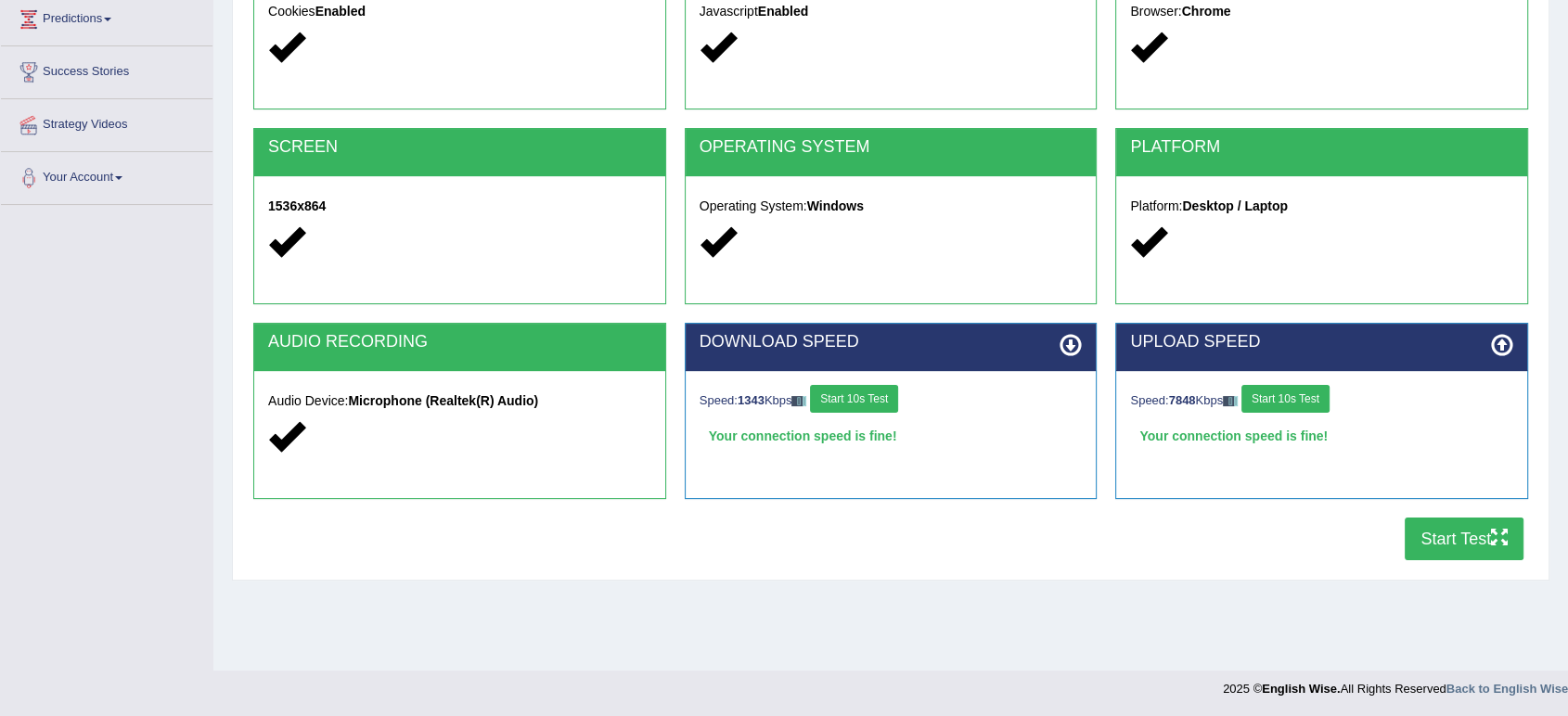
click at [1439, 529] on button "Start Test" at bounding box center [1464, 539] width 119 height 43
